Goal: Transaction & Acquisition: Purchase product/service

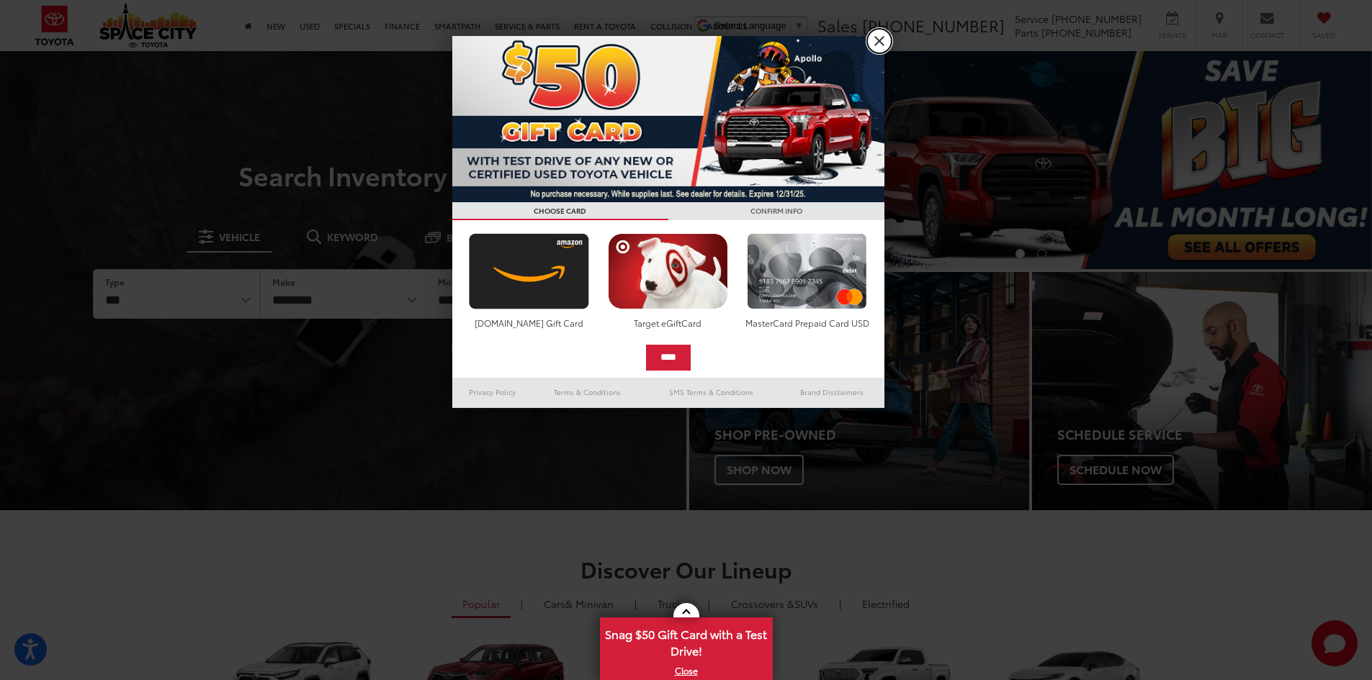
click at [878, 45] on link "X" at bounding box center [879, 41] width 24 height 24
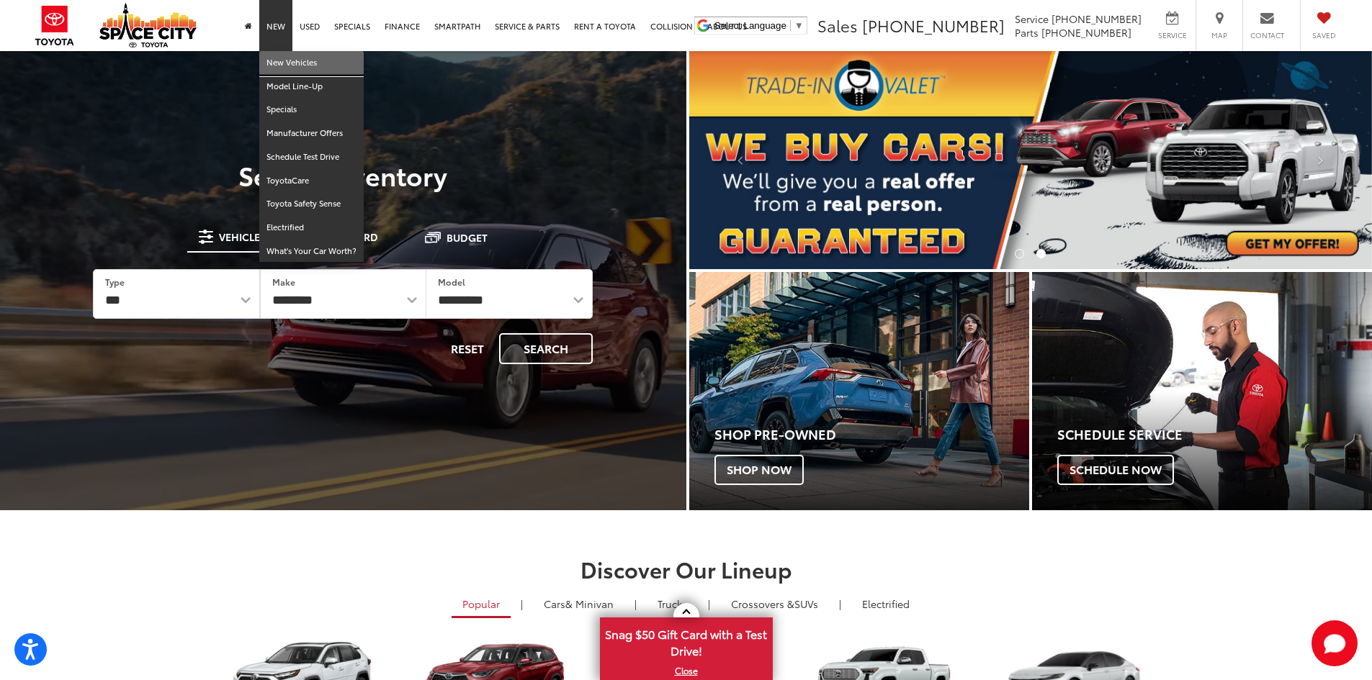
click at [278, 56] on link "New Vehicles" at bounding box center [311, 63] width 104 height 24
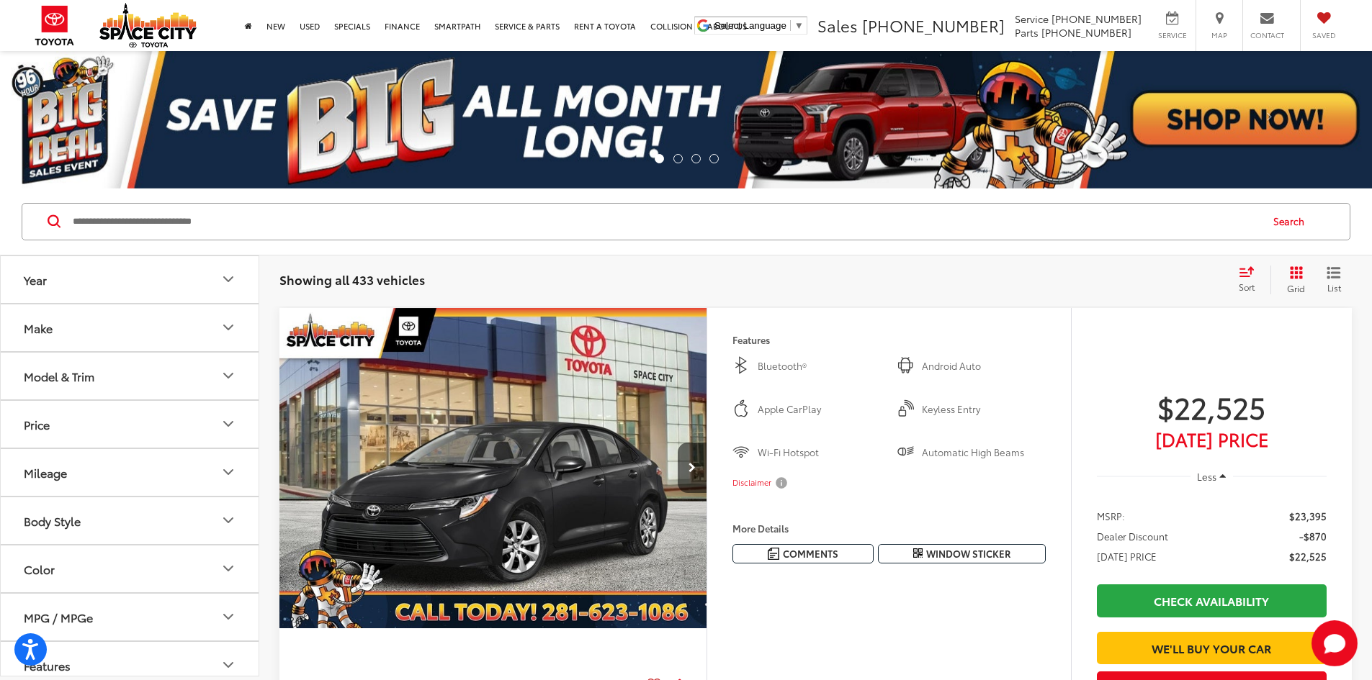
click at [227, 382] on icon "Model & Trim" at bounding box center [228, 375] width 17 height 17
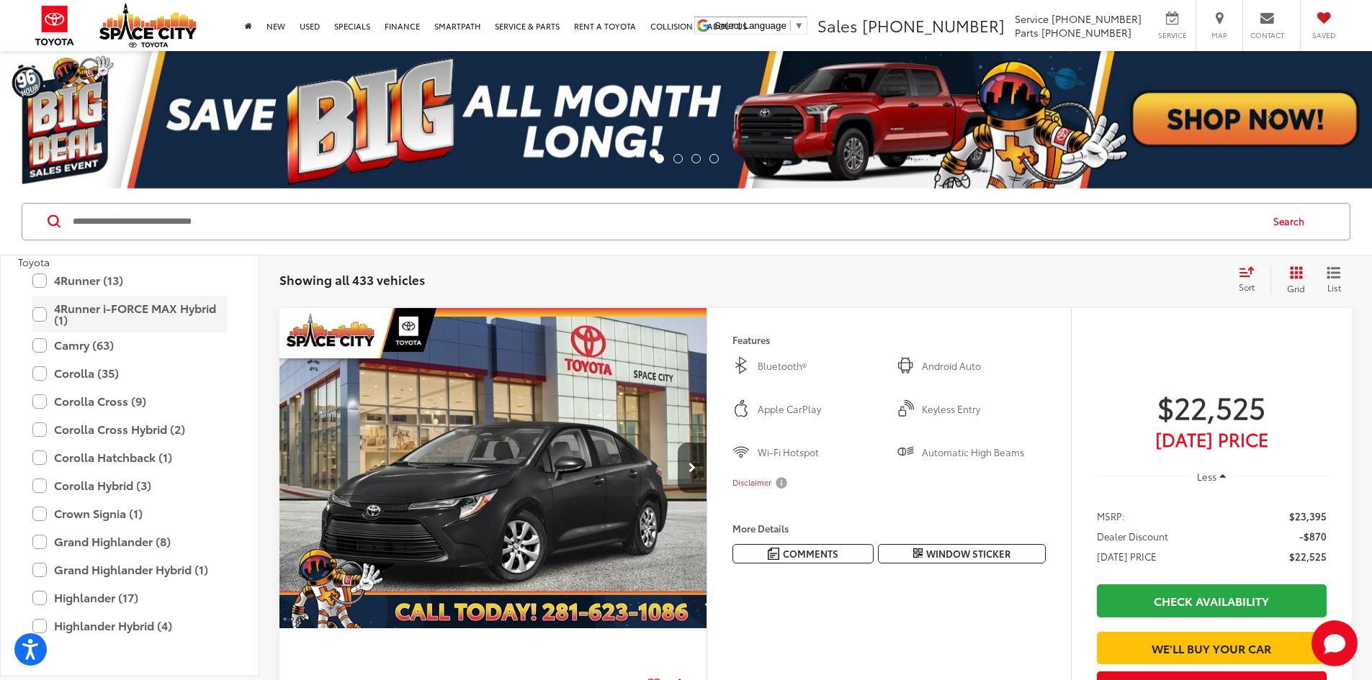
scroll to position [144, 0]
click at [154, 571] on label "Grand Highlander Hybrid (1)" at bounding box center [129, 569] width 194 height 25
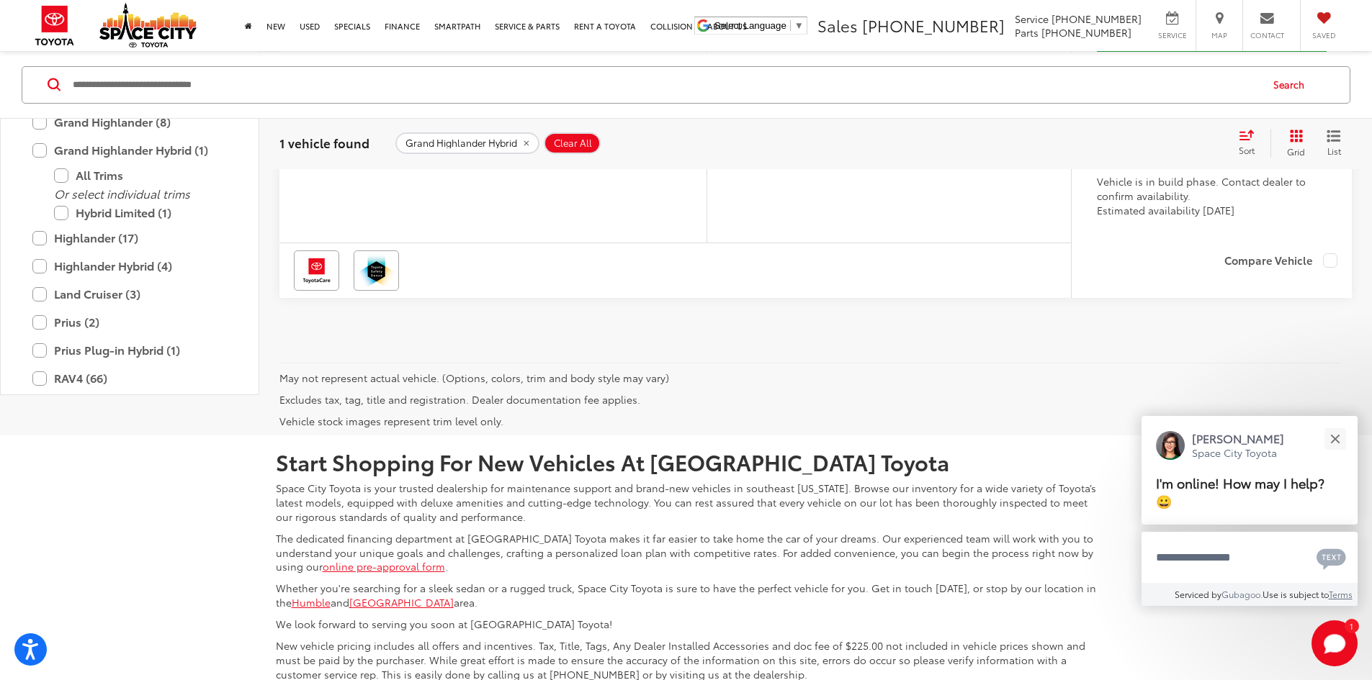
scroll to position [144, 0]
